Goal: Entertainment & Leisure: Consume media (video, audio)

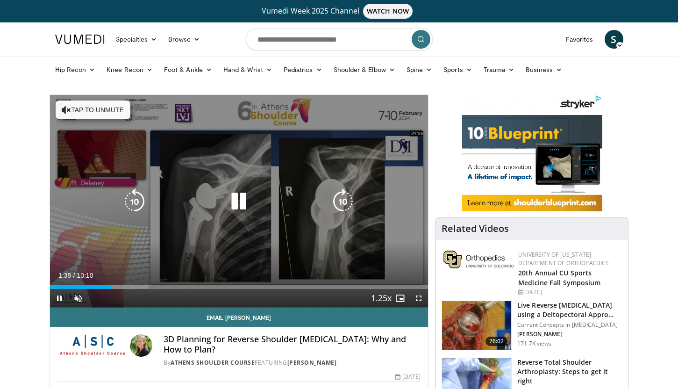
click at [269, 185] on div "20 seconds Tap to unmute" at bounding box center [239, 201] width 379 height 213
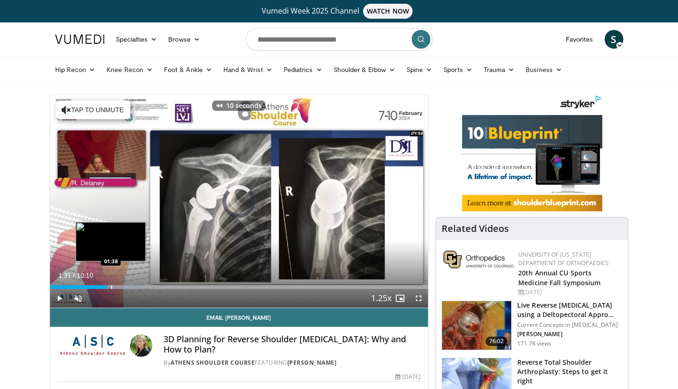
click at [111, 287] on div "Progress Bar" at bounding box center [111, 287] width 1 height 4
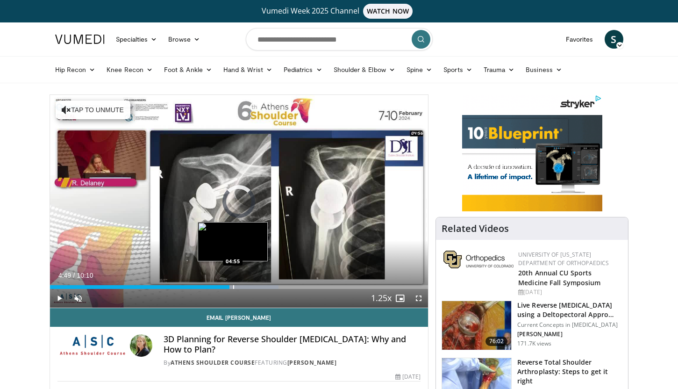
click at [233, 287] on div "Progress Bar" at bounding box center [233, 287] width 1 height 4
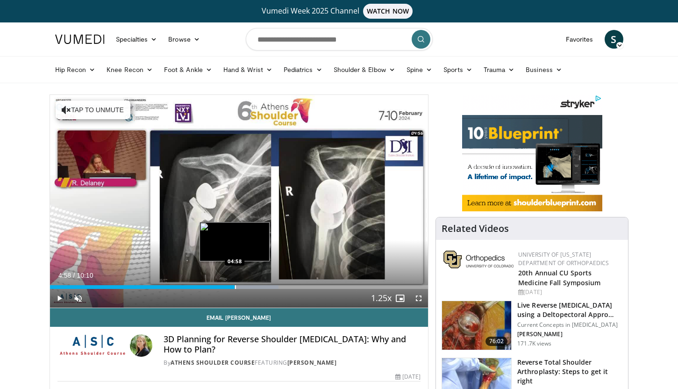
click at [235, 287] on div "Progress Bar" at bounding box center [235, 287] width 1 height 4
click at [237, 287] on div "Progress Bar" at bounding box center [237, 287] width 1 height 4
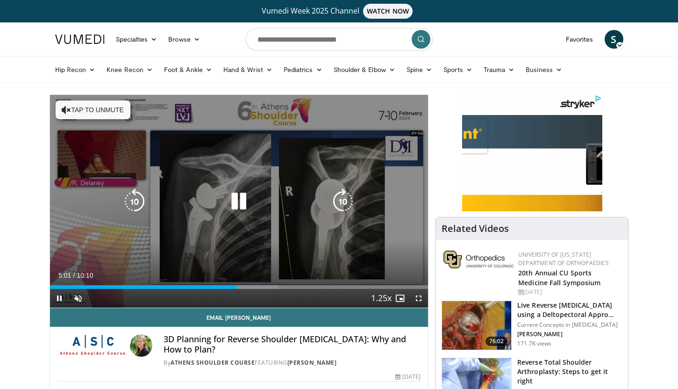
click at [223, 261] on div "20 seconds Tap to unmute" at bounding box center [239, 201] width 379 height 213
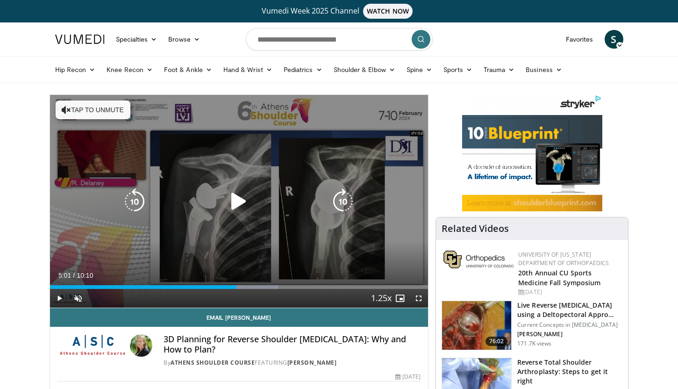
click at [205, 208] on div "Video Player" at bounding box center [238, 201] width 227 height 19
click at [266, 213] on div "20 seconds Tap to unmute" at bounding box center [239, 201] width 379 height 213
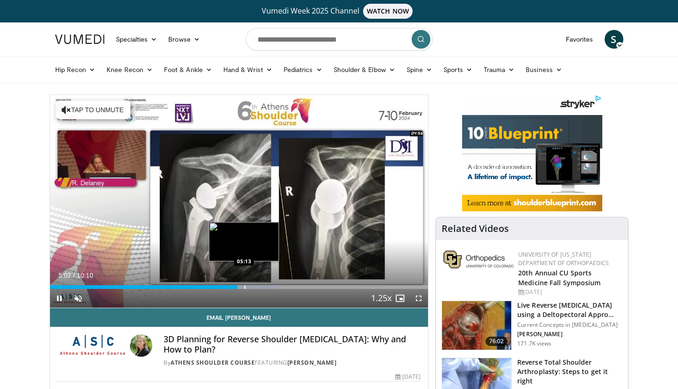
click at [245, 286] on div "Progress Bar" at bounding box center [245, 287] width 1 height 4
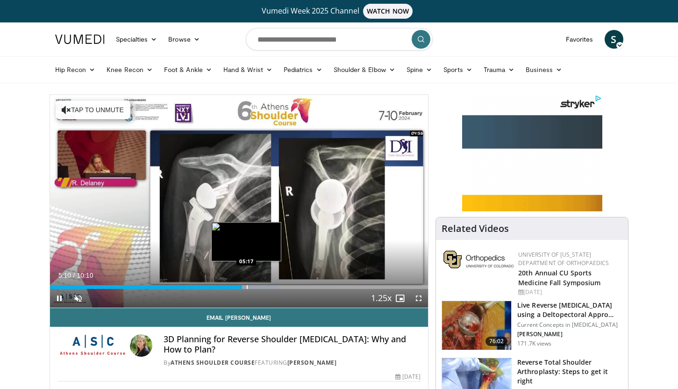
click at [248, 286] on div "Progress Bar" at bounding box center [247, 287] width 1 height 4
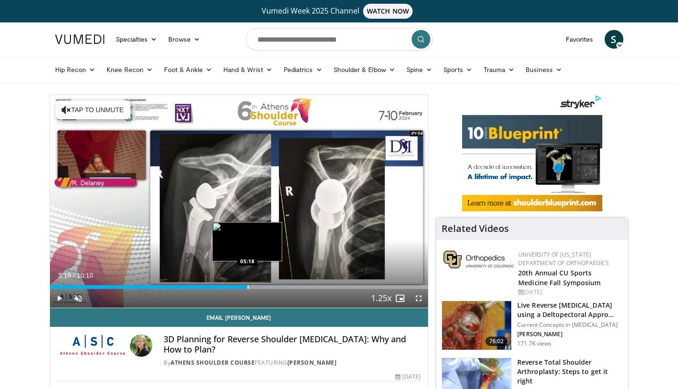
click at [248, 286] on div "Progress Bar" at bounding box center [248, 287] width 1 height 4
click at [241, 287] on div "Progress Bar" at bounding box center [241, 287] width 1 height 4
click at [252, 284] on div "Loaded : 63.76% 05:09 05:25" at bounding box center [239, 284] width 379 height 9
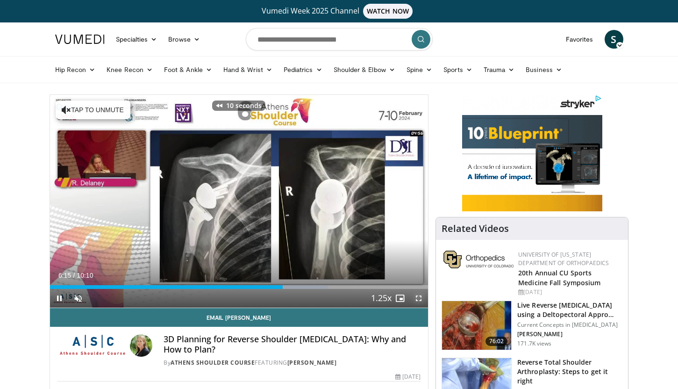
click at [411, 300] on span "Video Player" at bounding box center [419, 298] width 19 height 19
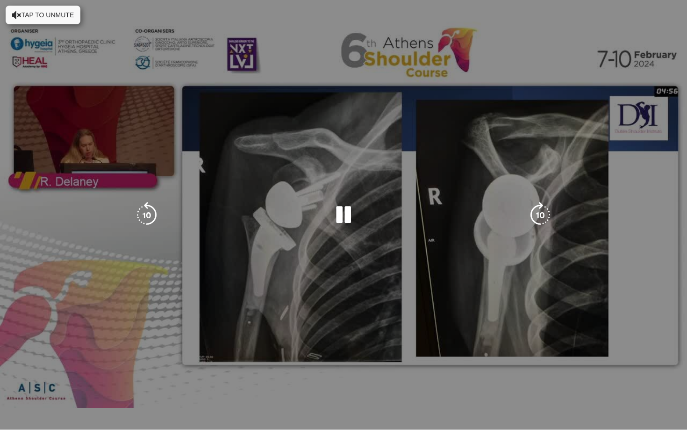
click at [304, 306] on div "10 seconds Tap to unmute" at bounding box center [343, 215] width 687 height 430
